Goal: Find specific page/section: Find specific page/section

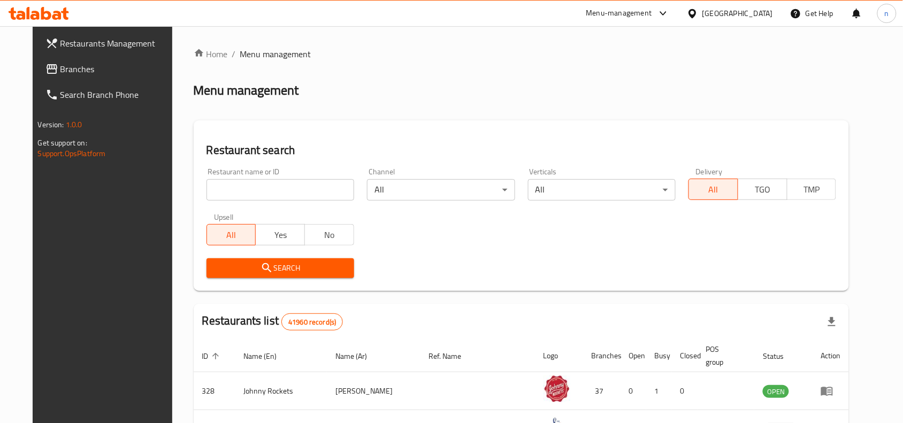
click at [60, 74] on div "Restaurants Management Branches Search Branch Phone Version: 1.0.0 Get support …" at bounding box center [452, 379] width 838 height 706
click at [60, 74] on span "Branches" at bounding box center [117, 69] width 114 height 13
click at [194, 52] on link "Home" at bounding box center [211, 54] width 34 height 13
click at [80, 65] on span "Branches" at bounding box center [117, 69] width 114 height 13
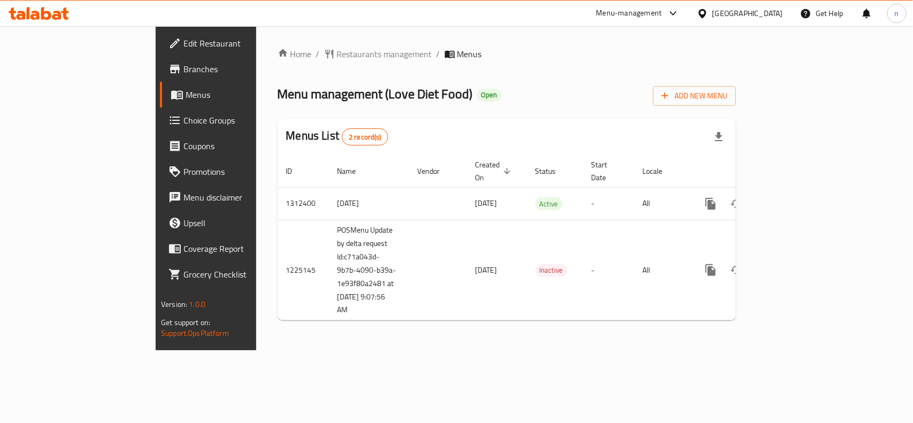
click at [183, 119] on span "Choice Groups" at bounding box center [241, 120] width 116 height 13
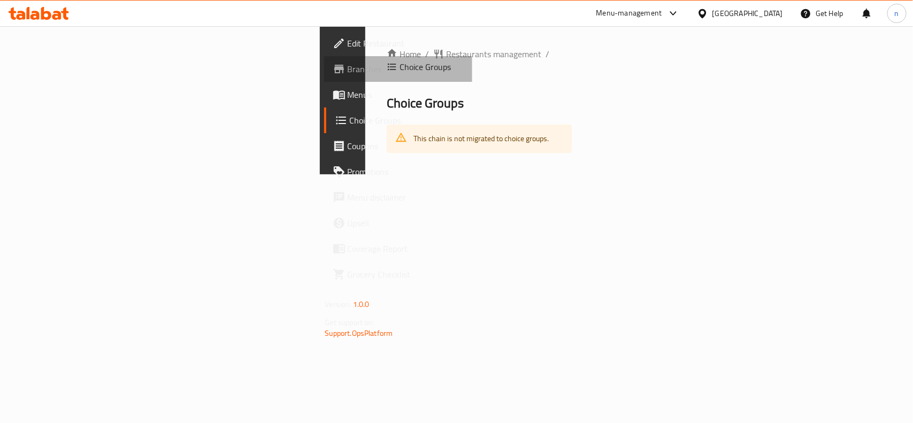
click at [348, 70] on span "Branches" at bounding box center [406, 69] width 116 height 13
